Goal: Understand process/instructions: Learn about a topic

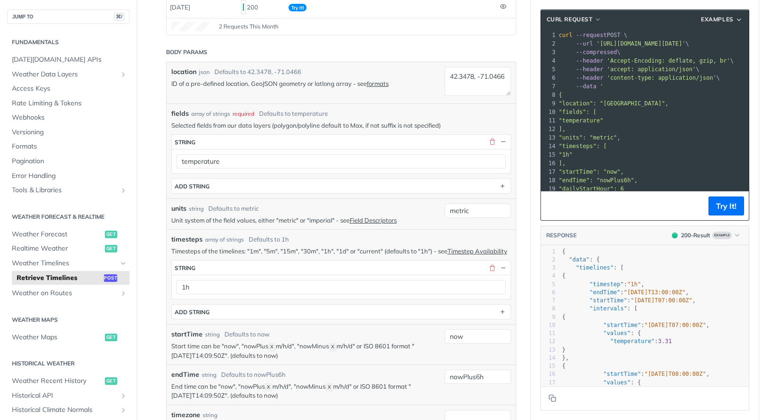
scroll to position [285, 0]
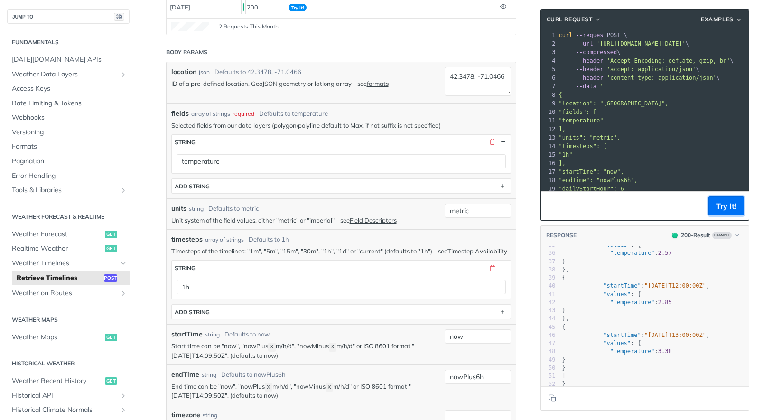
click at [721, 203] on button "Try It!" at bounding box center [727, 206] width 36 height 19
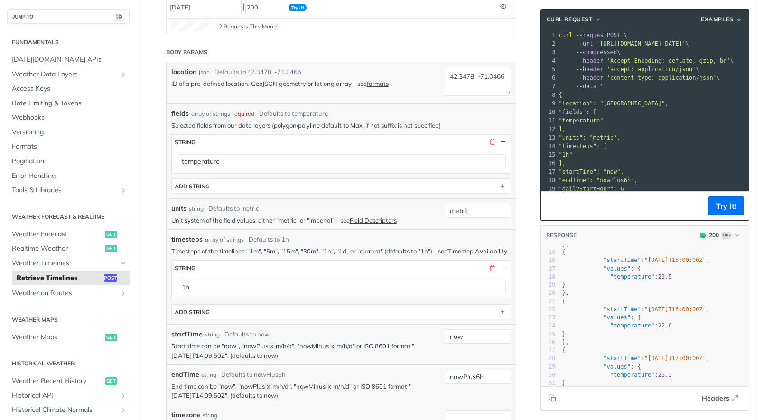
scroll to position [57, 0]
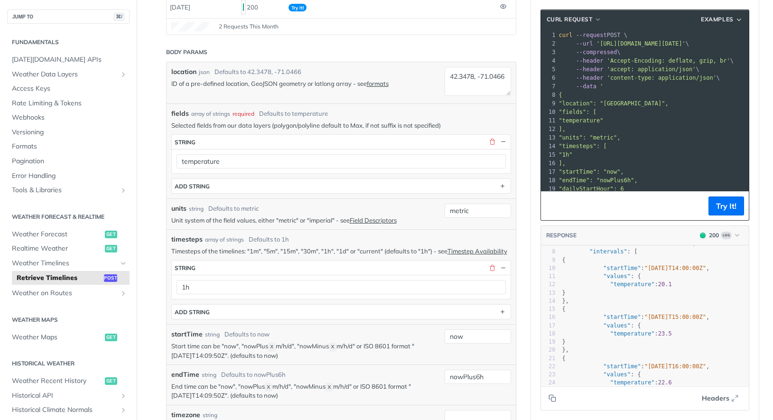
click at [634, 101] on span ""location": "[GEOGRAPHIC_DATA]"," at bounding box center [614, 103] width 110 height 7
drag, startPoint x: 634, startPoint y: 101, endPoint x: 612, endPoint y: 102, distance: 22.3
click at [612, 102] on span ""location": "[GEOGRAPHIC_DATA]"," at bounding box center [614, 103] width 110 height 7
click at [475, 75] on textarea "42.3478, -71.0466" at bounding box center [478, 81] width 66 height 29
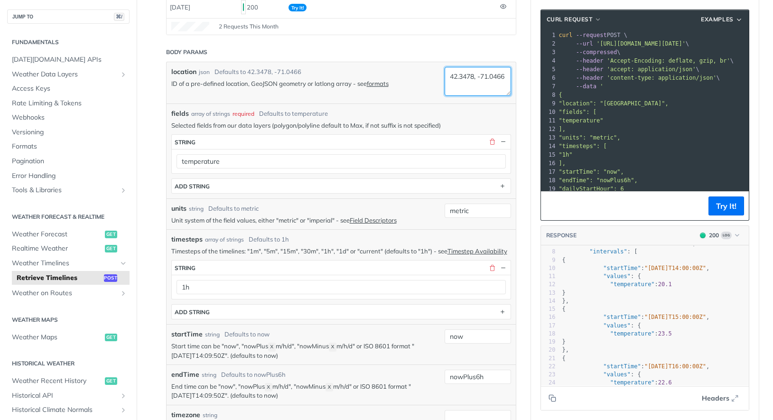
click at [446, 76] on textarea "42.3478, -71.0466" at bounding box center [478, 81] width 66 height 29
drag, startPoint x: 498, startPoint y: 74, endPoint x: 475, endPoint y: 77, distance: 22.6
click at [471, 75] on textarea "39.9, -71.0466" at bounding box center [478, 81] width 66 height 29
type textarea "39.9, -75.17"
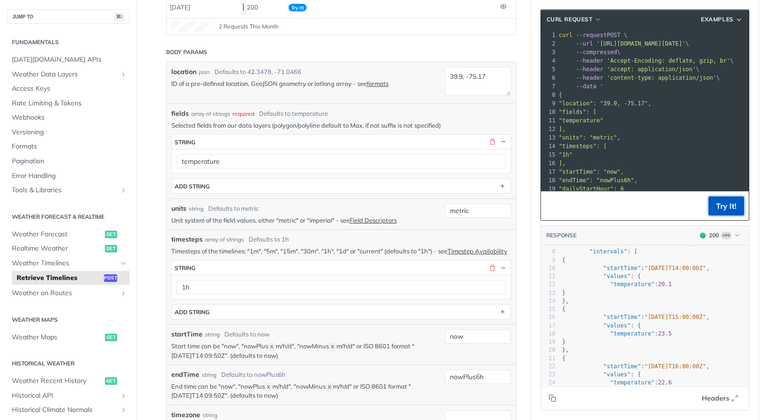
click at [720, 207] on button "Try It!" at bounding box center [727, 206] width 36 height 19
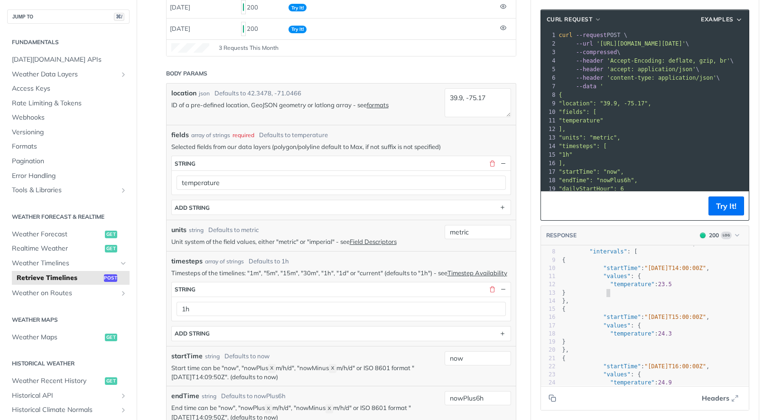
click at [689, 294] on pre "}" at bounding box center [655, 293] width 188 height 8
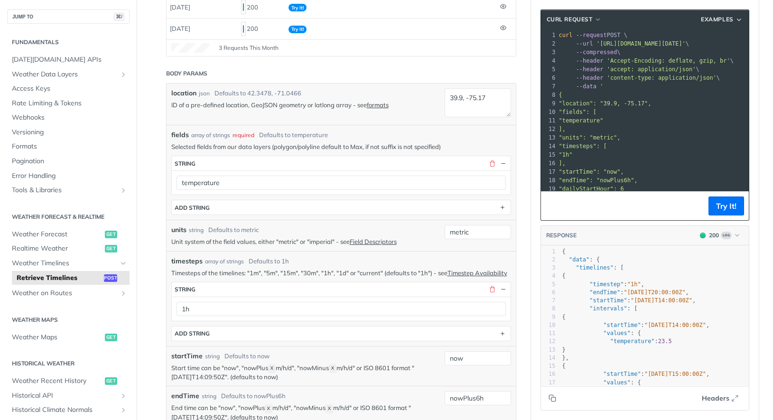
click at [740, 235] on icon "button" at bounding box center [737, 235] width 7 height 7
click at [645, 109] on pre ""fields": [" at bounding box center [714, 112] width 315 height 9
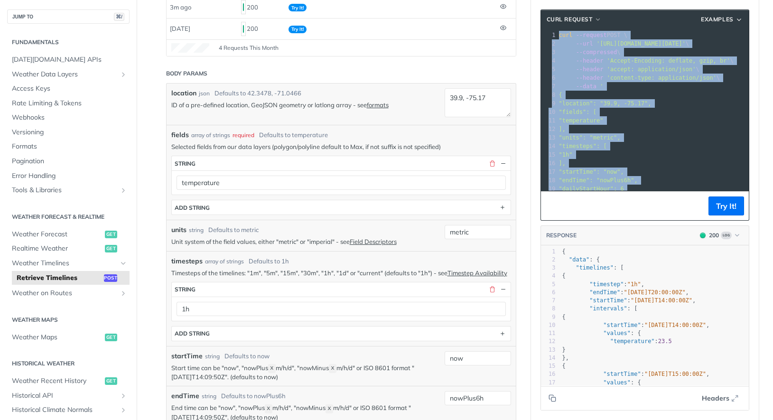
copy div "curl --request POST \ 2 --url '[URL][DOMAIN_NAME][DATE]' \ 3 --compressed \ 4 -…"
